Goal: Task Accomplishment & Management: Manage account settings

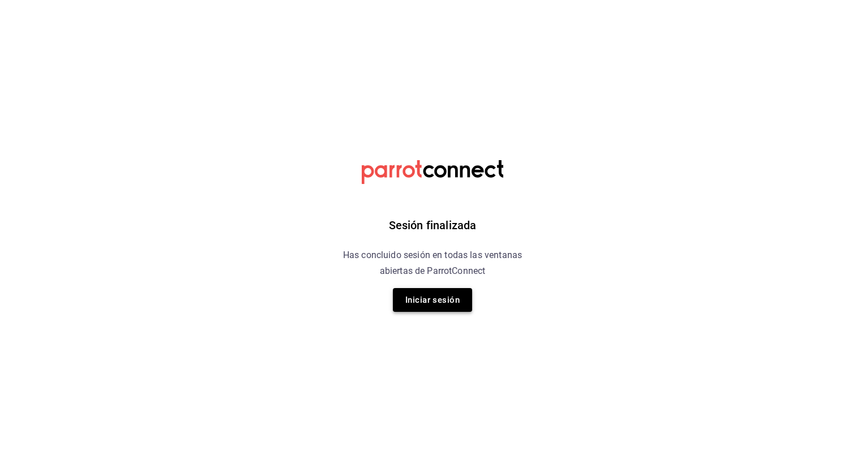
click at [436, 295] on button "Iniciar sesión" at bounding box center [432, 300] width 79 height 24
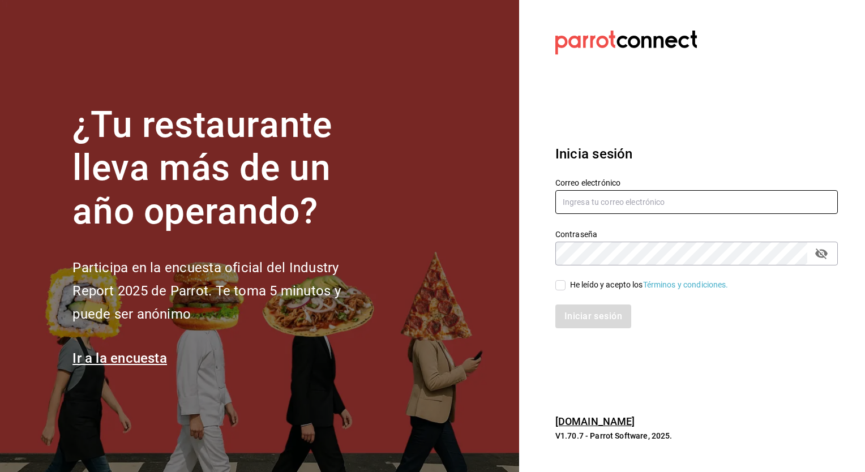
type input "[EMAIL_ADDRESS][PERSON_NAME][DOMAIN_NAME]"
click at [559, 284] on input "He leído y acepto los Términos y condiciones." at bounding box center [560, 285] width 10 height 10
checkbox input "true"
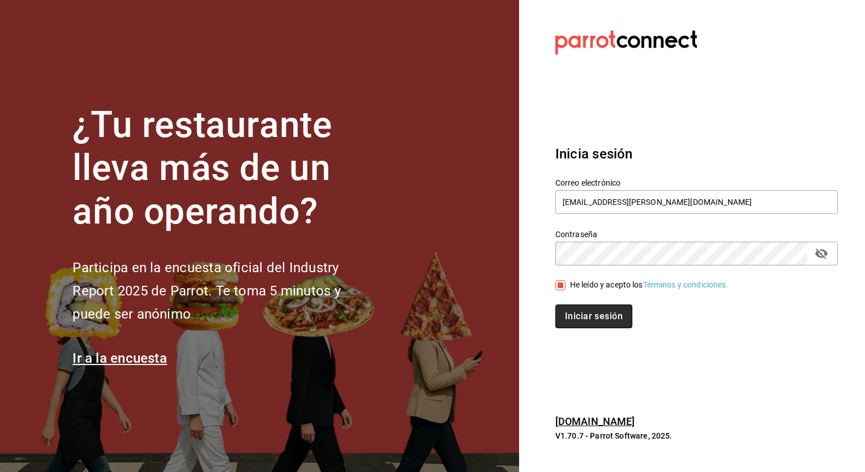
click at [590, 316] on button "Iniciar sesión" at bounding box center [593, 317] width 77 height 24
